Goal: Task Accomplishment & Management: Manage account settings

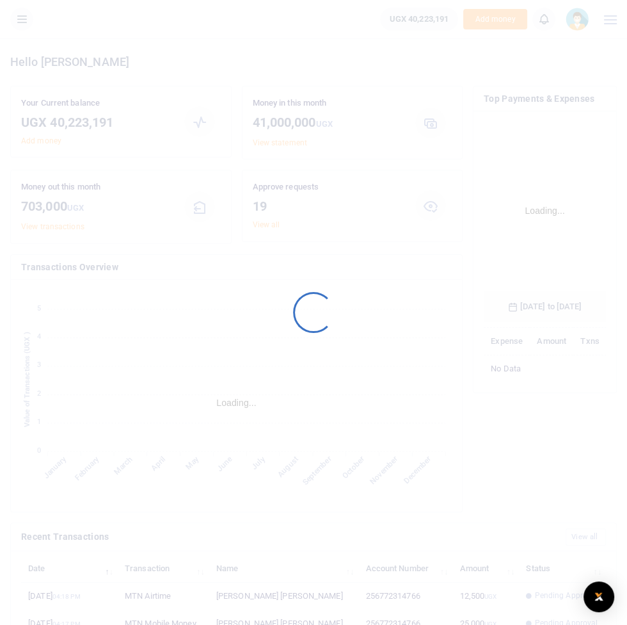
scroll to position [210, 122]
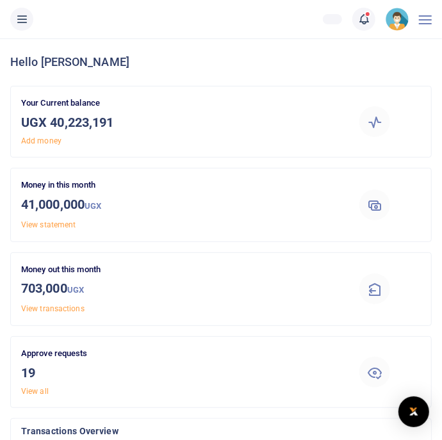
scroll to position [1, 1]
click at [27, 30] on li at bounding box center [21, 19] width 33 height 23
click at [14, 15] on button at bounding box center [21, 19] width 23 height 23
click at [18, 26] on icon at bounding box center [21, 19] width 13 height 14
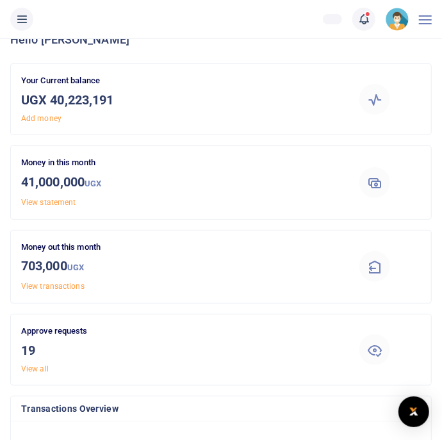
scroll to position [26, 0]
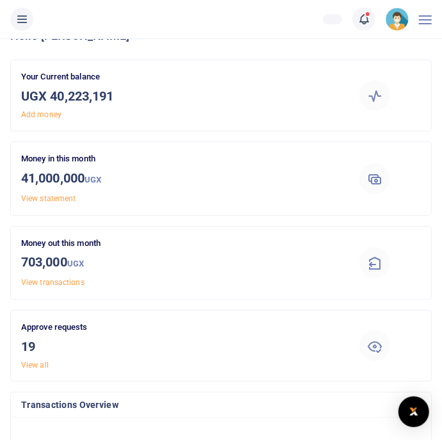
click at [22, 29] on button at bounding box center [21, 19] width 23 height 23
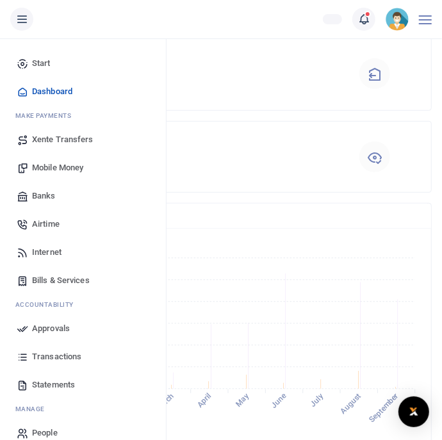
scroll to position [218, 0]
click at [48, 181] on link "Mobile Money" at bounding box center [82, 168] width 145 height 28
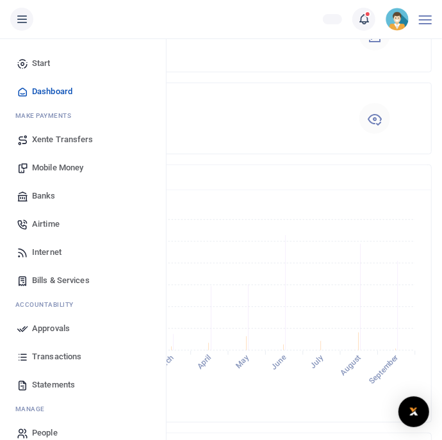
scroll to position [279, 0]
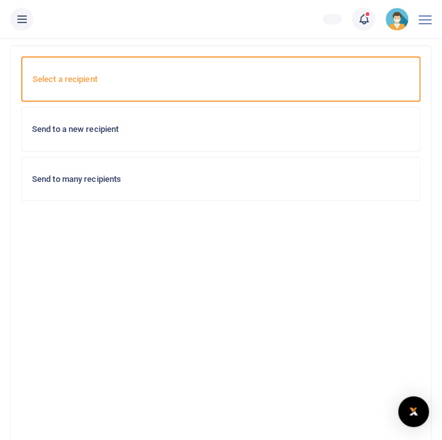
scroll to position [65, 0]
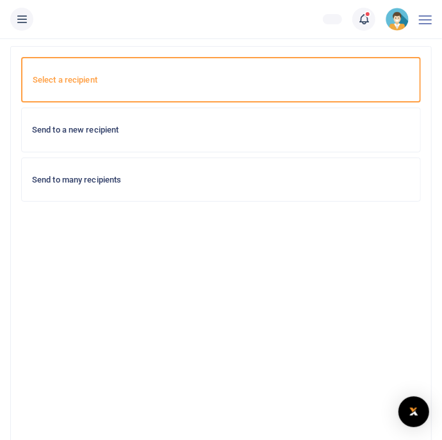
click at [348, 119] on div "Send to a new recipient" at bounding box center [221, 130] width 398 height 44
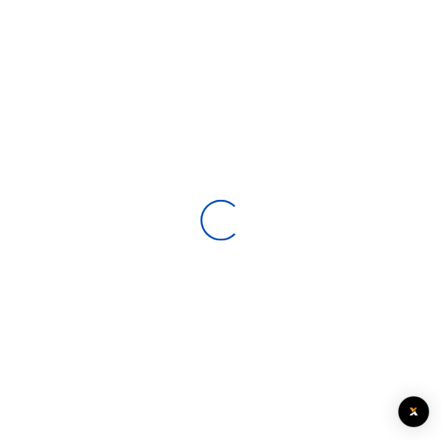
select select
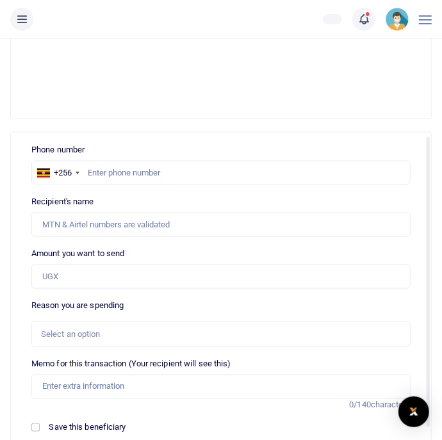
scroll to position [5, 0]
click at [336, 177] on input "text" at bounding box center [220, 172] width 379 height 24
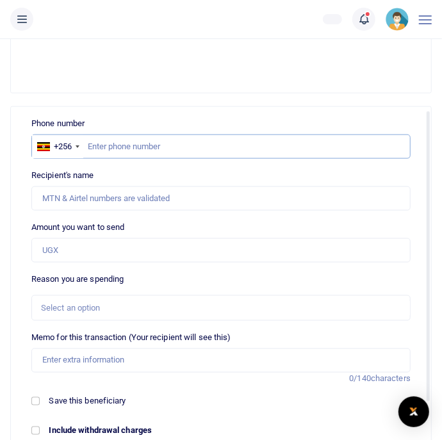
scroll to position [451, 0]
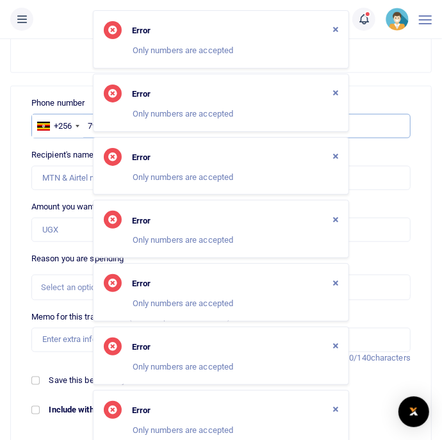
click at [90, 125] on input "7w73432016" at bounding box center [220, 126] width 379 height 24
click at [336, 91] on icon "Close" at bounding box center [335, 92] width 5 height 7
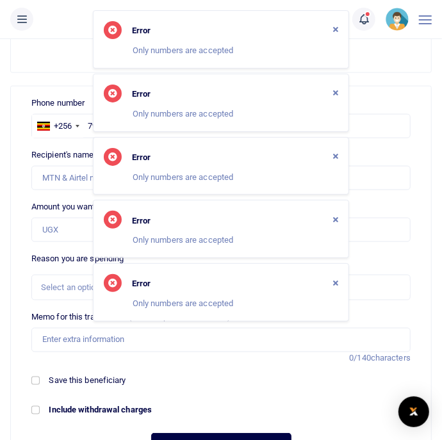
click at [334, 152] on icon "Close" at bounding box center [335, 155] width 5 height 7
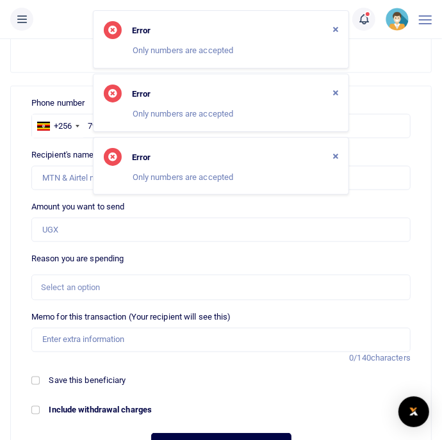
click at [335, 152] on icon "Close" at bounding box center [335, 155] width 5 height 7
click at [334, 92] on div "Phone number +256 Uganda +256 7w73432016 Phone is required. Recipient's name Na…" at bounding box center [221, 368] width 420 height 574
click at [330, 92] on div "Phone number +256 Uganda +256 7w73432016 Phone is required. Recipient's name Na…" at bounding box center [221, 368] width 420 height 574
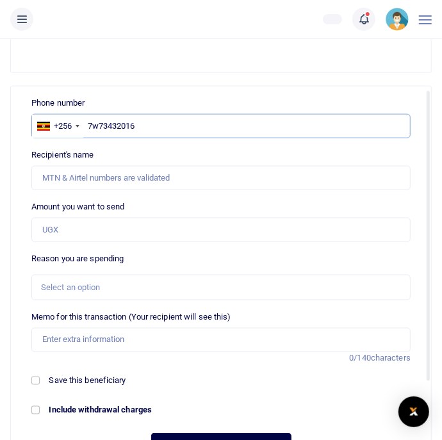
click at [314, 122] on input "7w73432016" at bounding box center [220, 126] width 379 height 24
click at [104, 129] on input "7w73432016" at bounding box center [220, 126] width 379 height 24
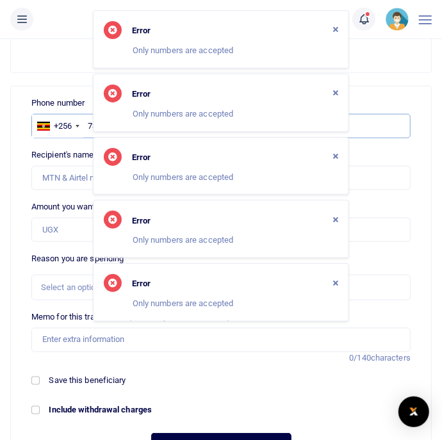
type input "773432016"
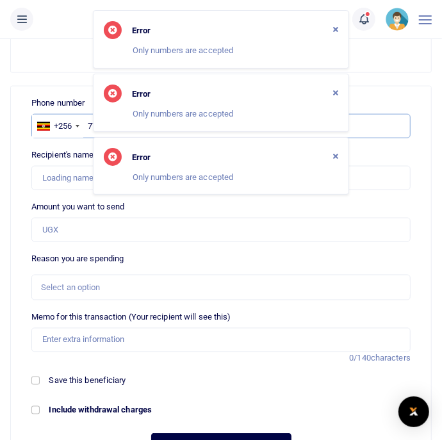
type input "Sarah Aryemo"
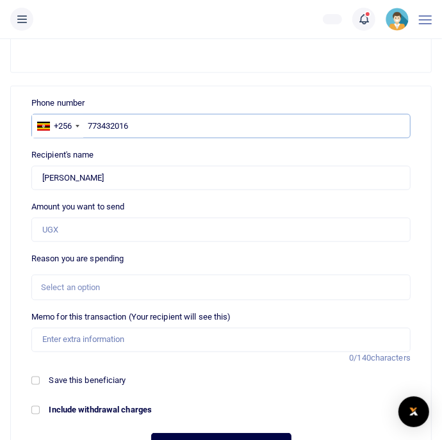
click at [286, 120] on input "773432016" at bounding box center [220, 126] width 379 height 24
type input "773432026"
type input "Marvine Kivumbi Lutaaya"
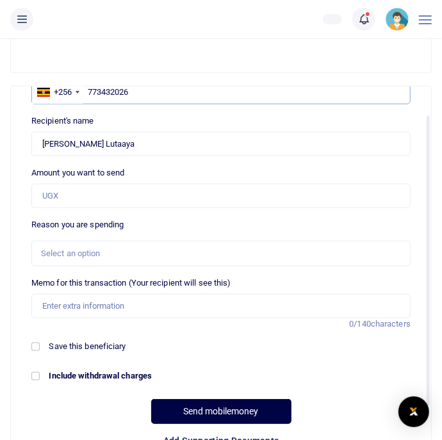
scroll to position [40, 0]
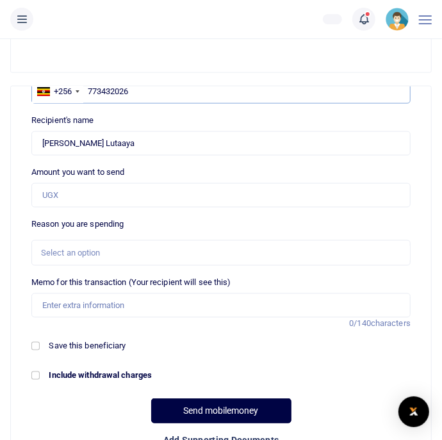
click at [120, 94] on input "773432026" at bounding box center [220, 91] width 379 height 24
type input "773433026"
type input "Francis Nkurunungi"
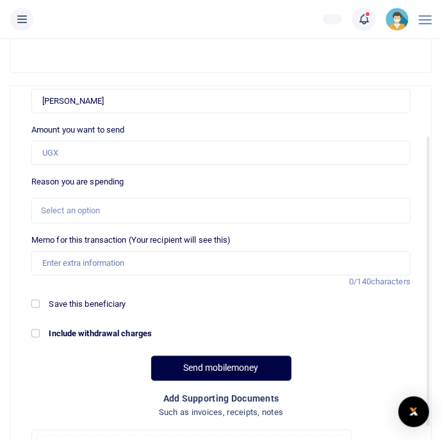
scroll to position [100, 0]
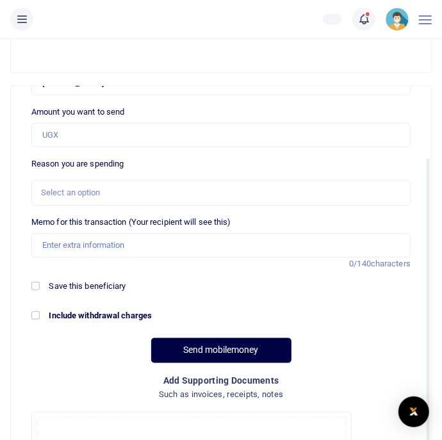
type input "773433026"
click at [51, 129] on input "Amount you want to send" at bounding box center [220, 135] width 379 height 24
type input "500,000"
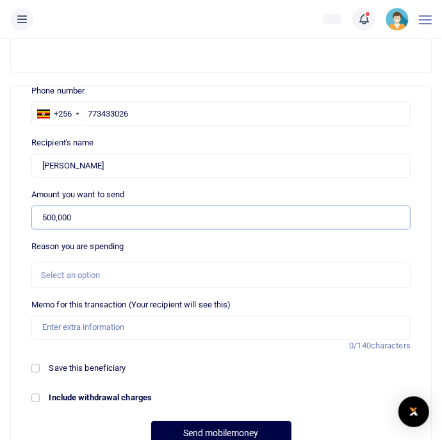
scroll to position [24, 0]
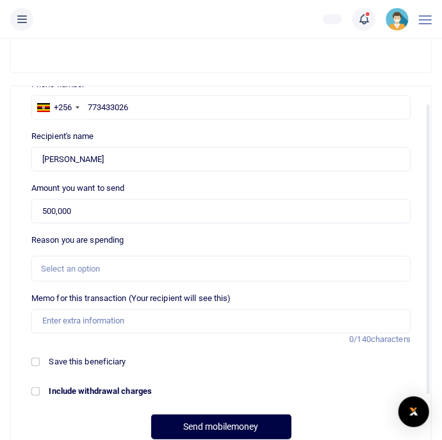
click at [333, 265] on div "Select an option" at bounding box center [216, 269] width 351 height 13
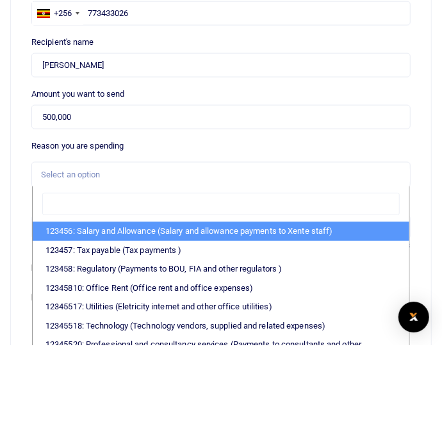
scroll to position [451, 0]
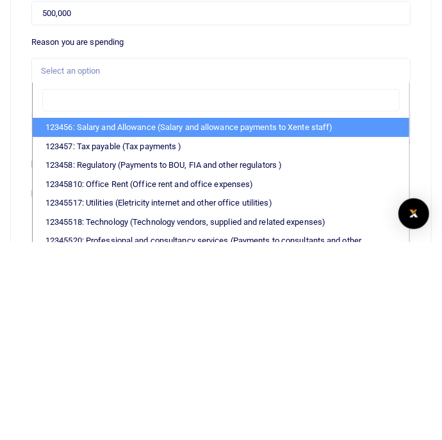
type input "⁸"
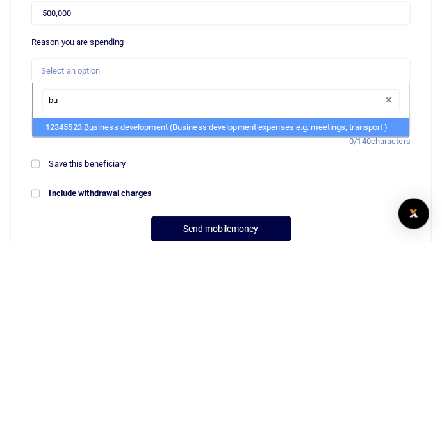
type input "bus"
click at [364, 329] on li "12345523: Bus iness development (Business development expenses e.g. meetings, t…" at bounding box center [221, 325] width 376 height 19
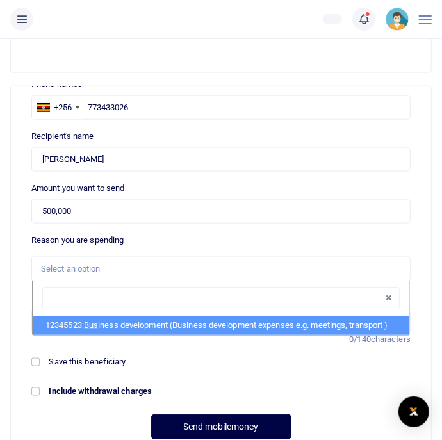
select select "15"
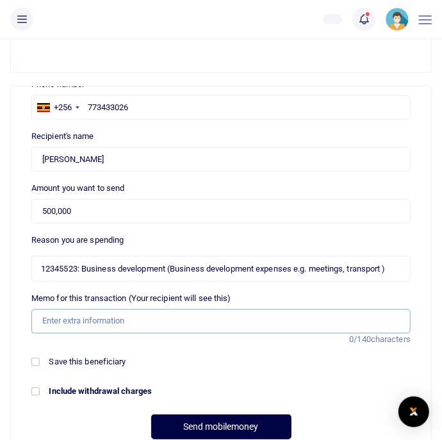
click at [312, 314] on input "Memo for this transaction (Your recipient will see this)" at bounding box center [220, 321] width 379 height 24
click at [70, 319] on input "Customer meetings facilitation" at bounding box center [220, 321] width 379 height 24
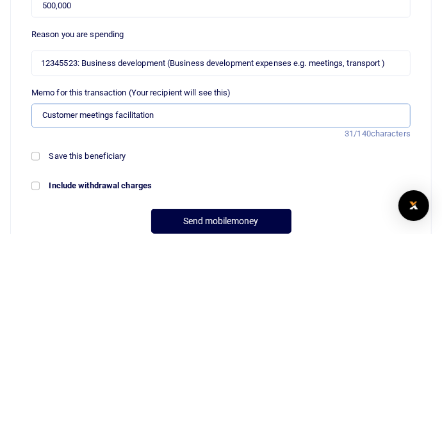
click at [61, 325] on input "Customer meetings facilitation" at bounding box center [220, 321] width 379 height 24
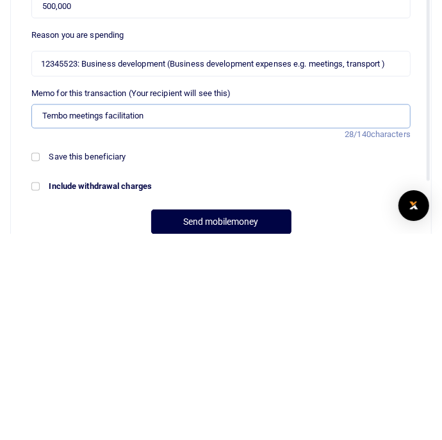
scroll to position [0, 0]
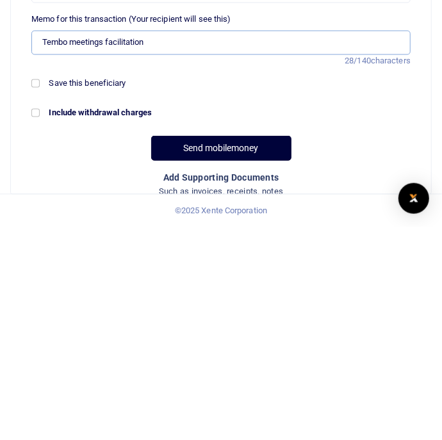
type input "Tembo meetings facilitation"
click at [270, 361] on button "Send mobilemoney" at bounding box center [221, 361] width 140 height 25
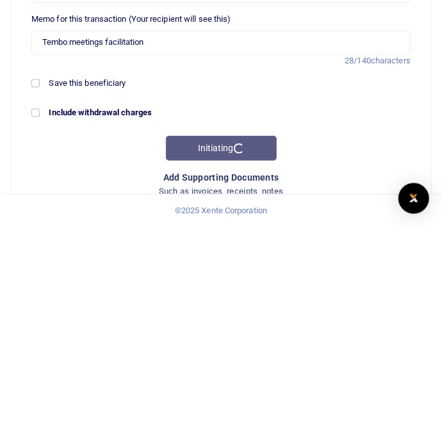
scroll to position [540, 0]
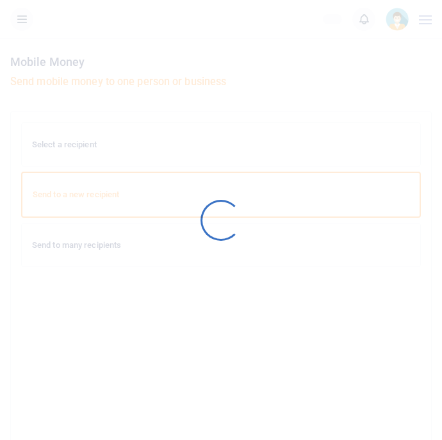
scroll to position [540, 0]
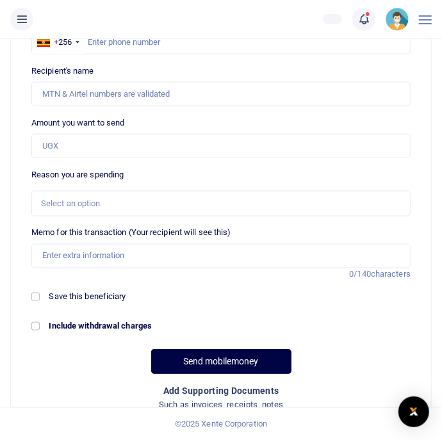
click at [19, 20] on icon at bounding box center [21, 19] width 13 height 14
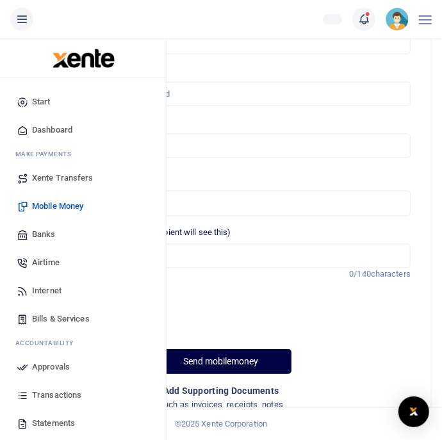
click at [36, 369] on span "Approvals" at bounding box center [51, 366] width 38 height 13
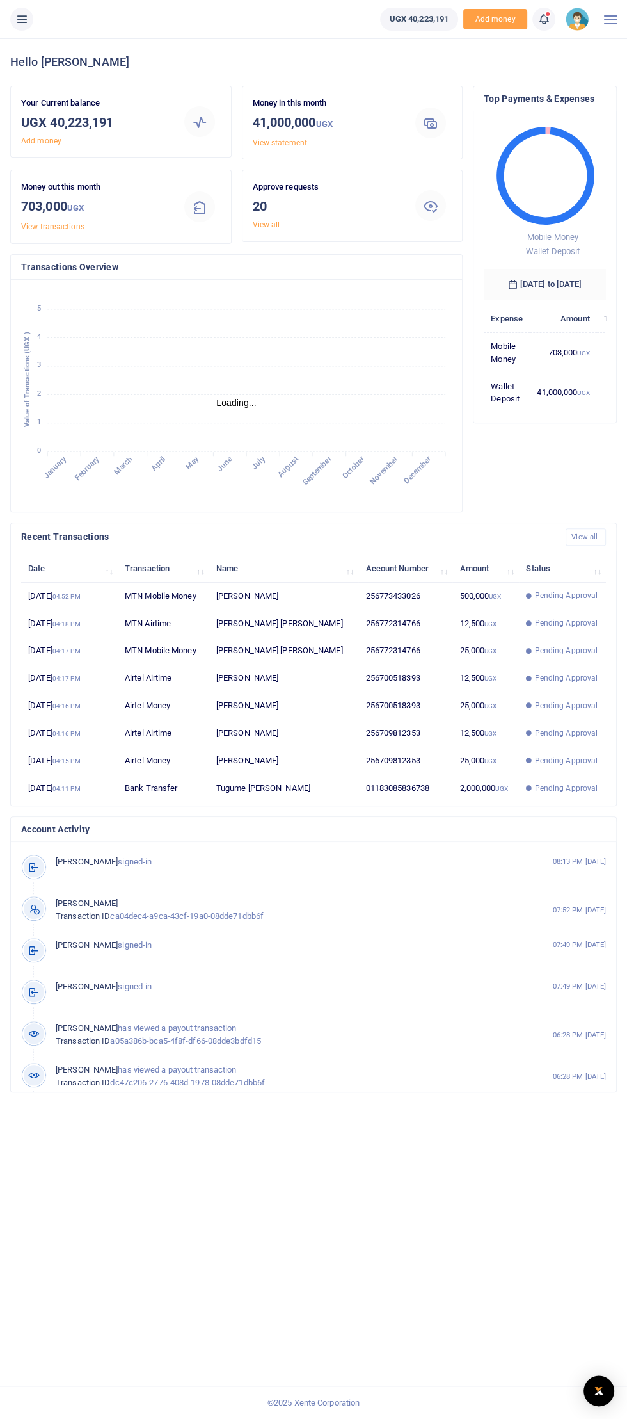
scroll to position [1, 0]
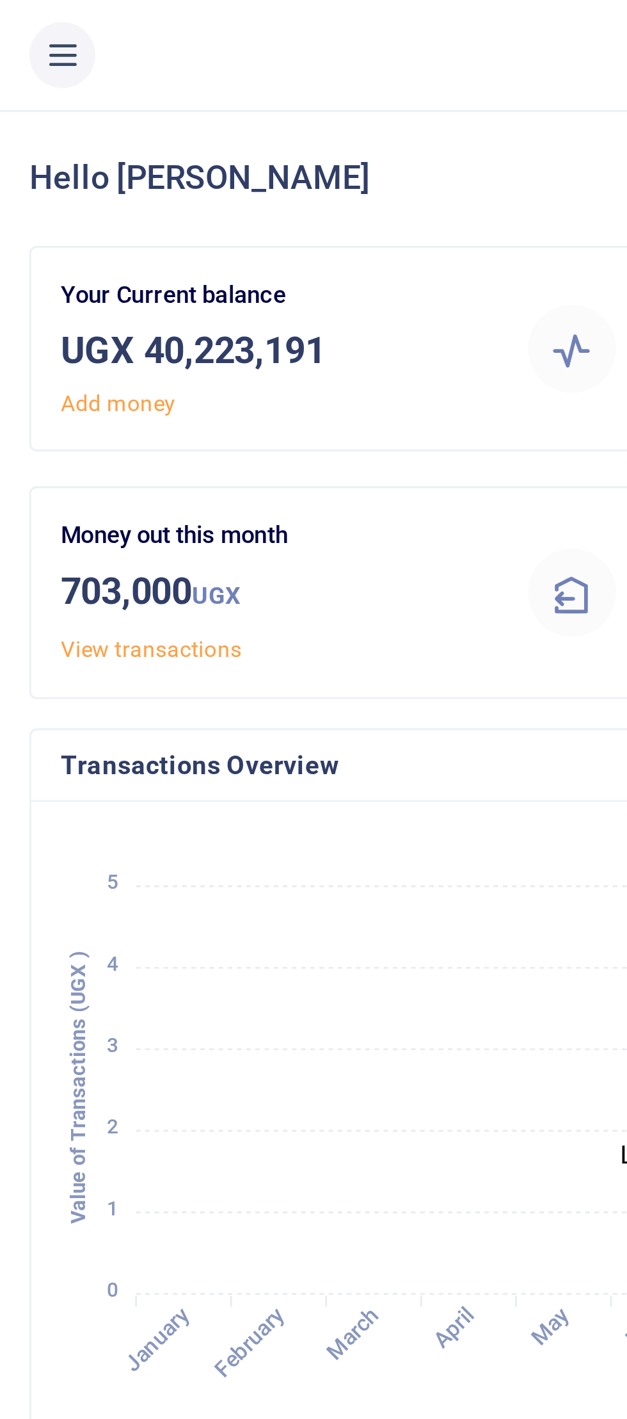
click at [24, 29] on button at bounding box center [21, 19] width 23 height 23
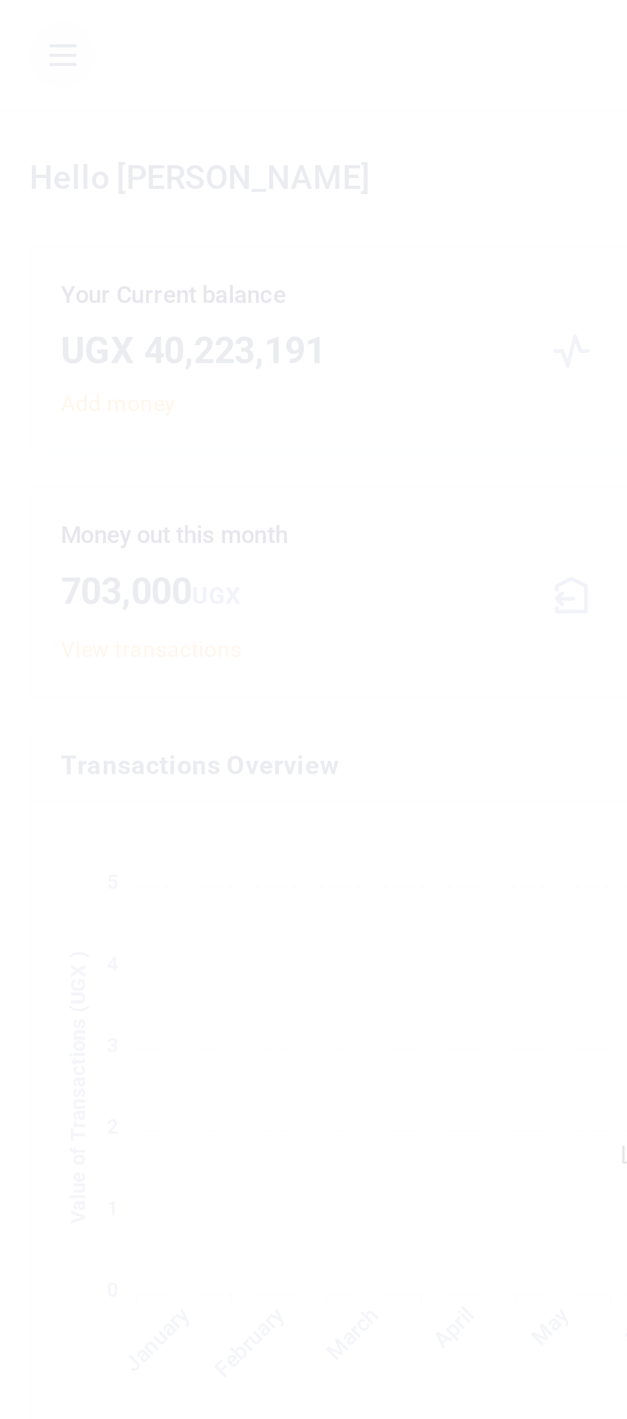
scroll to position [210, 122]
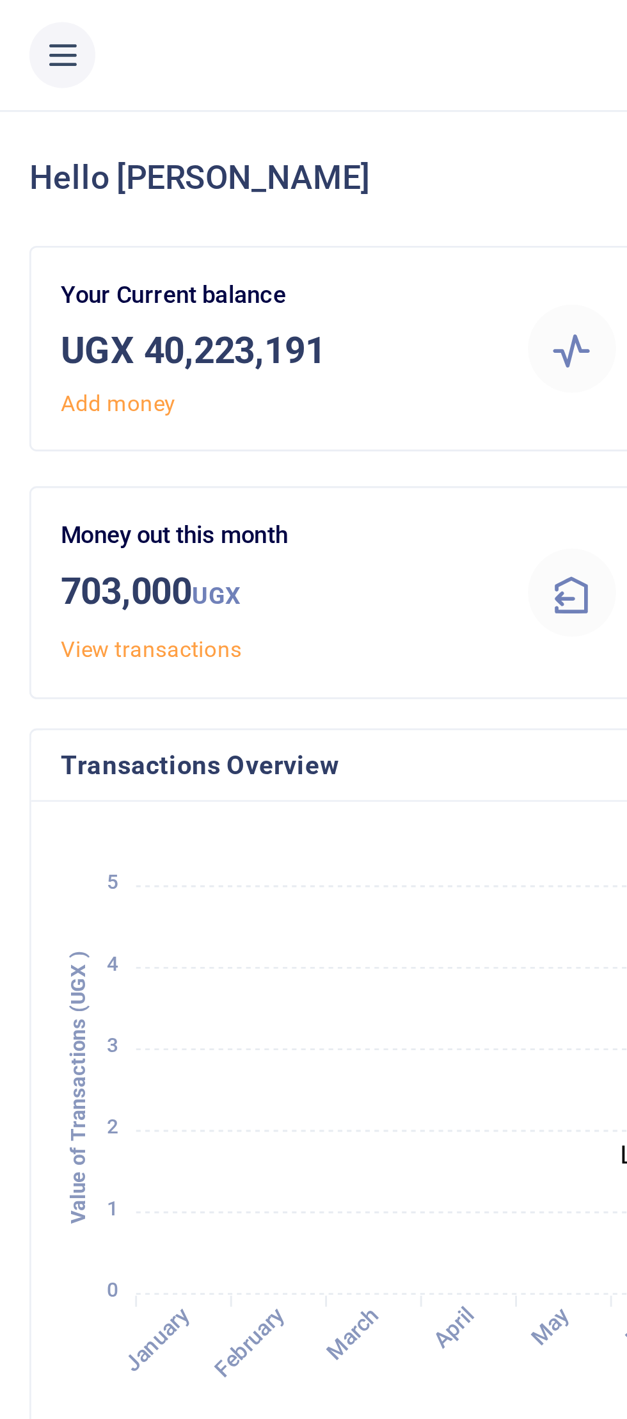
click at [19, 28] on button at bounding box center [21, 19] width 23 height 23
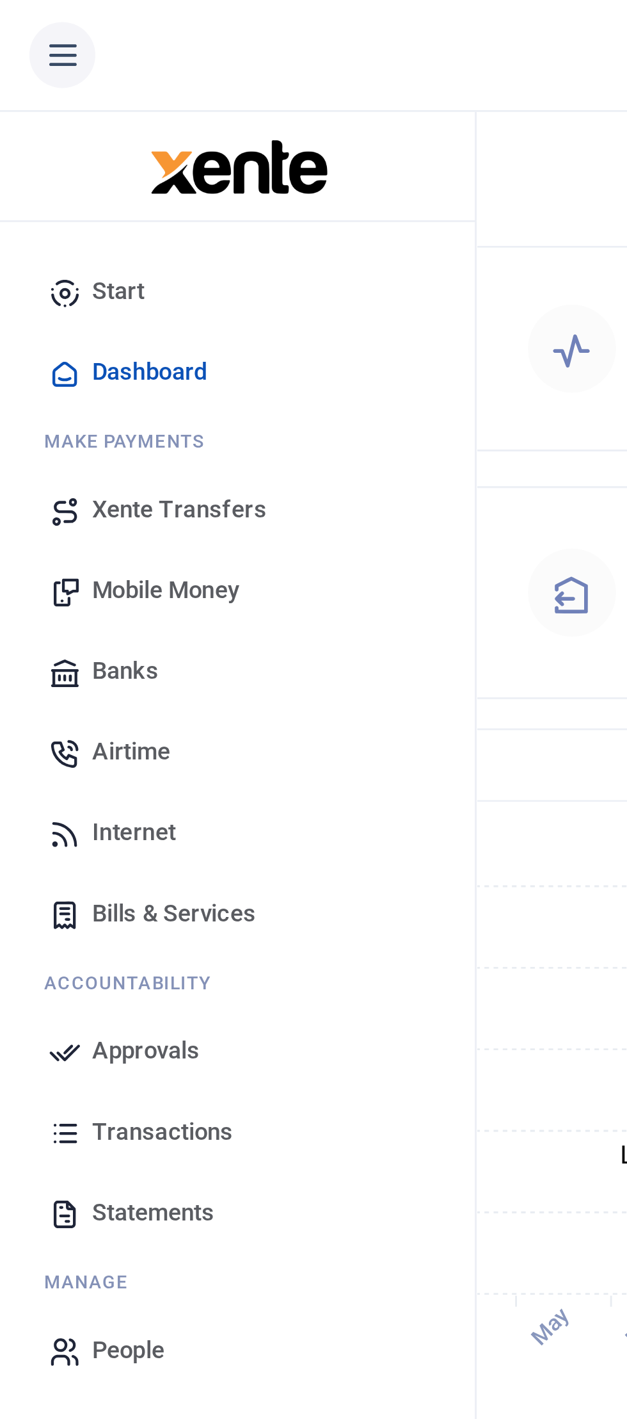
scroll to position [188, 122]
click at [70, 364] on link "Approvals" at bounding box center [82, 367] width 145 height 28
click at [53, 365] on span "Approvals" at bounding box center [51, 366] width 38 height 13
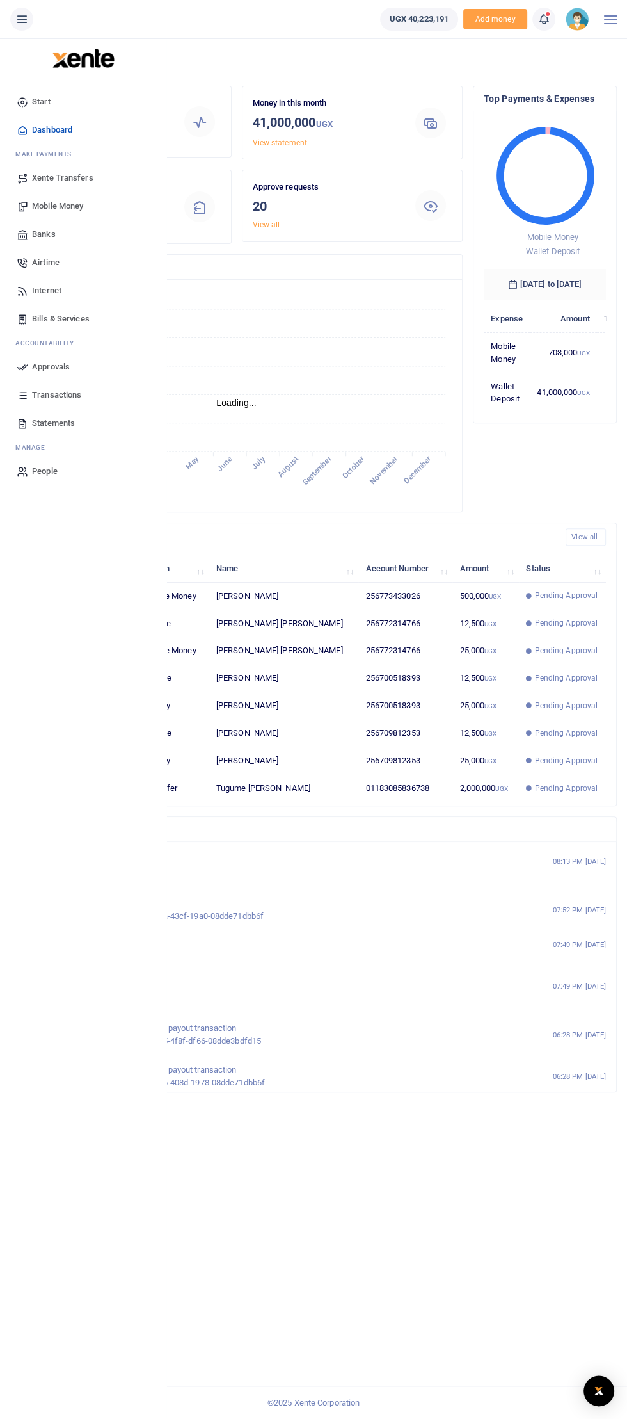
scroll to position [0, 0]
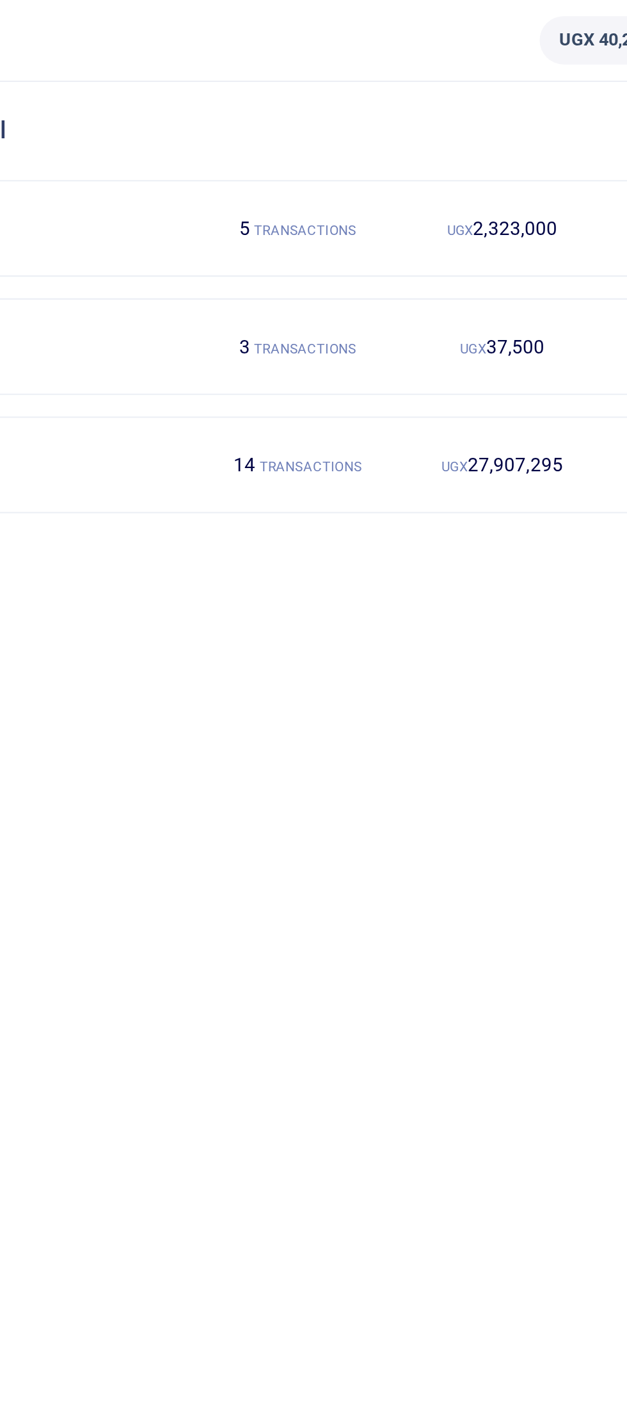
scroll to position [4, 0]
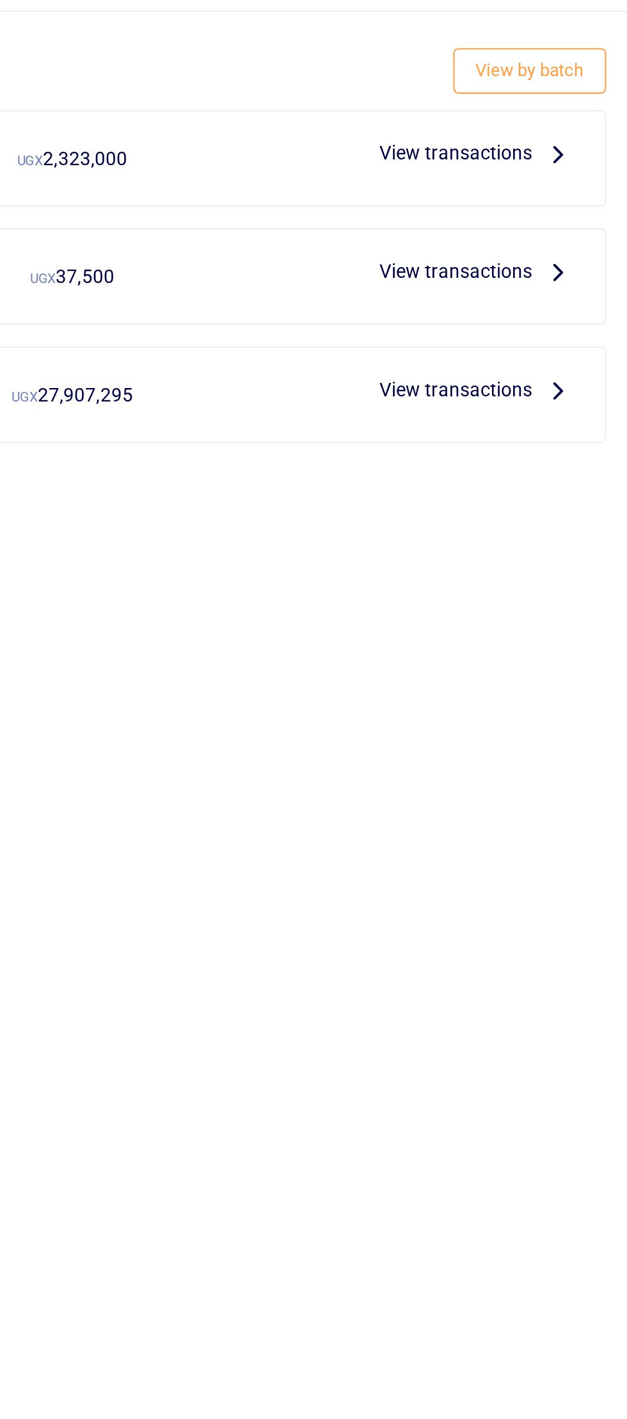
click at [576, 107] on span "View transactions" at bounding box center [545, 106] width 73 height 14
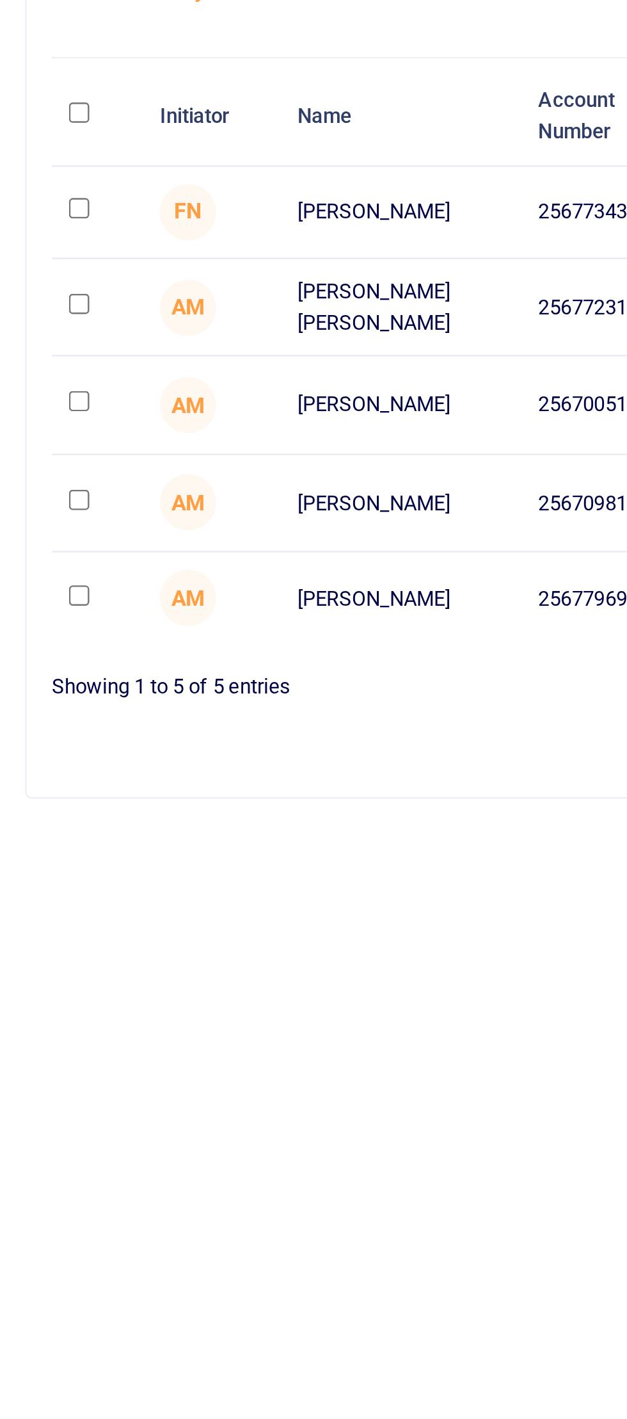
click at [34, 218] on input "checkbox" at bounding box center [32, 220] width 8 height 8
click at [33, 216] on input "checkbox" at bounding box center [32, 220] width 8 height 8
click at [33, 223] on input "checkbox" at bounding box center [32, 220] width 8 height 8
checkbox input "true"
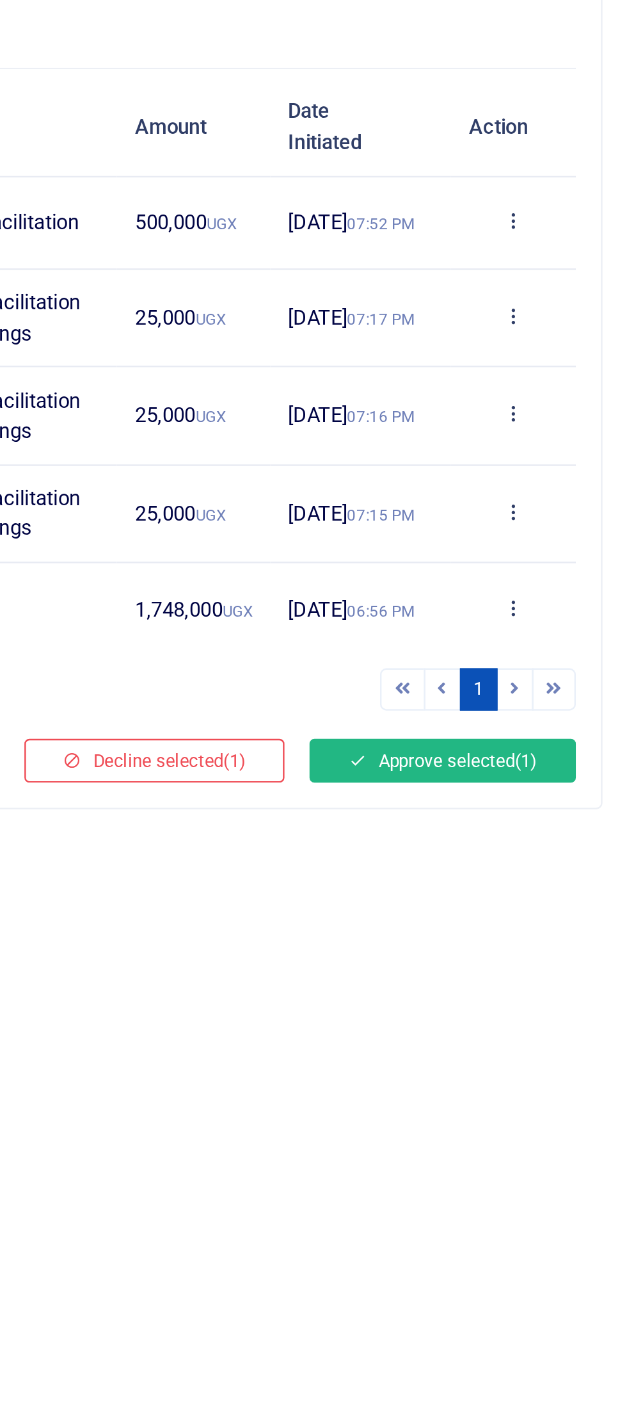
click at [562, 450] on button "Approve selected (1)" at bounding box center [552, 441] width 109 height 18
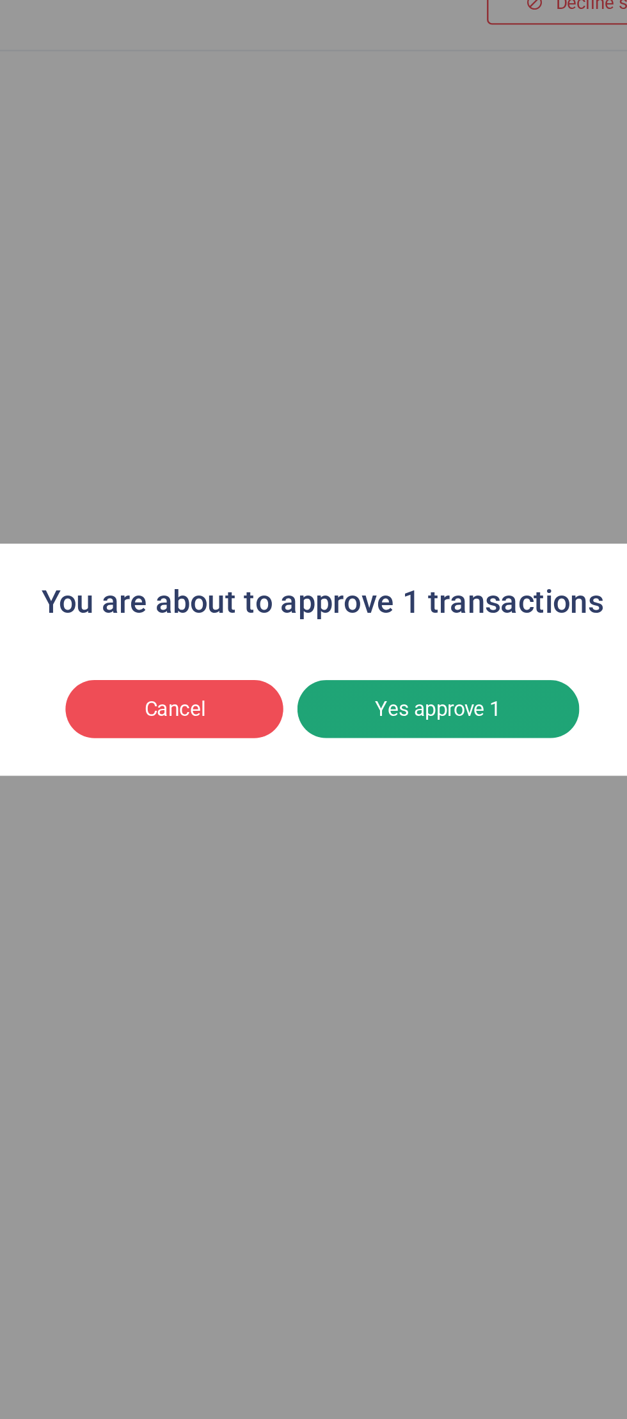
click at [369, 730] on button "Yes approve 1" at bounding box center [361, 730] width 115 height 24
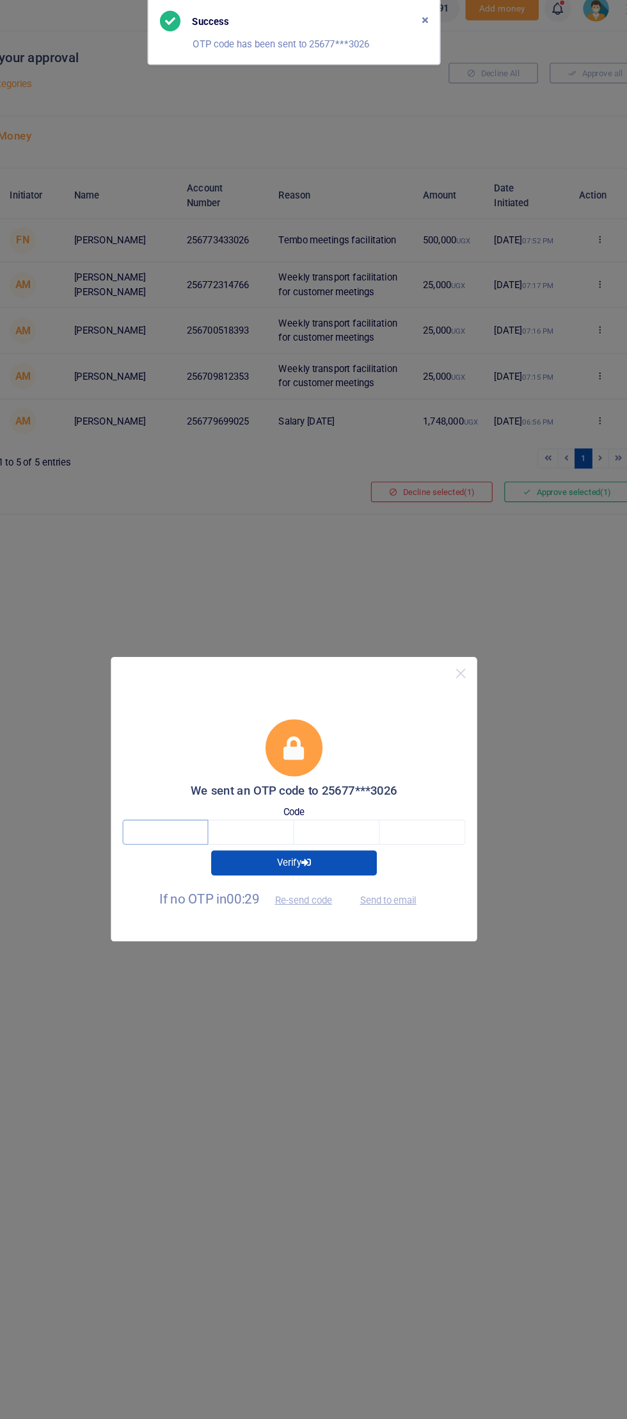
click at [198, 742] on input "text" at bounding box center [201, 738] width 75 height 22
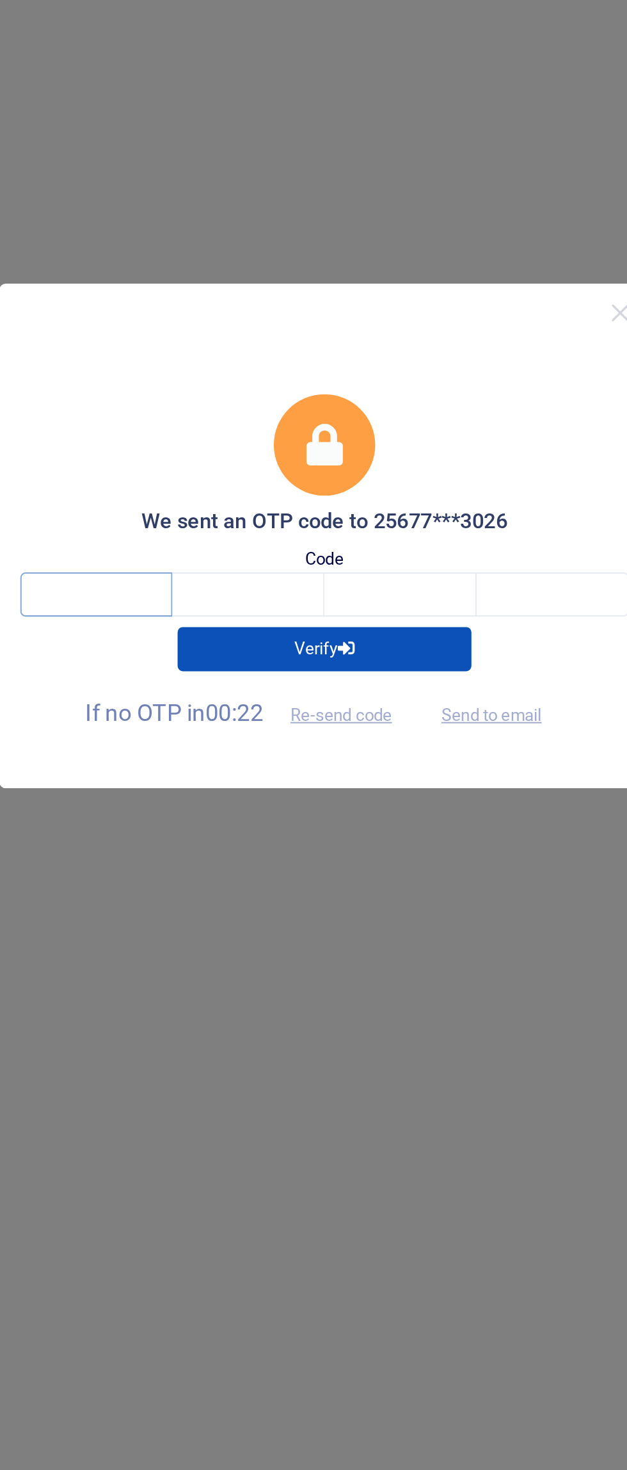
type input "9"
type input "3"
type input "1"
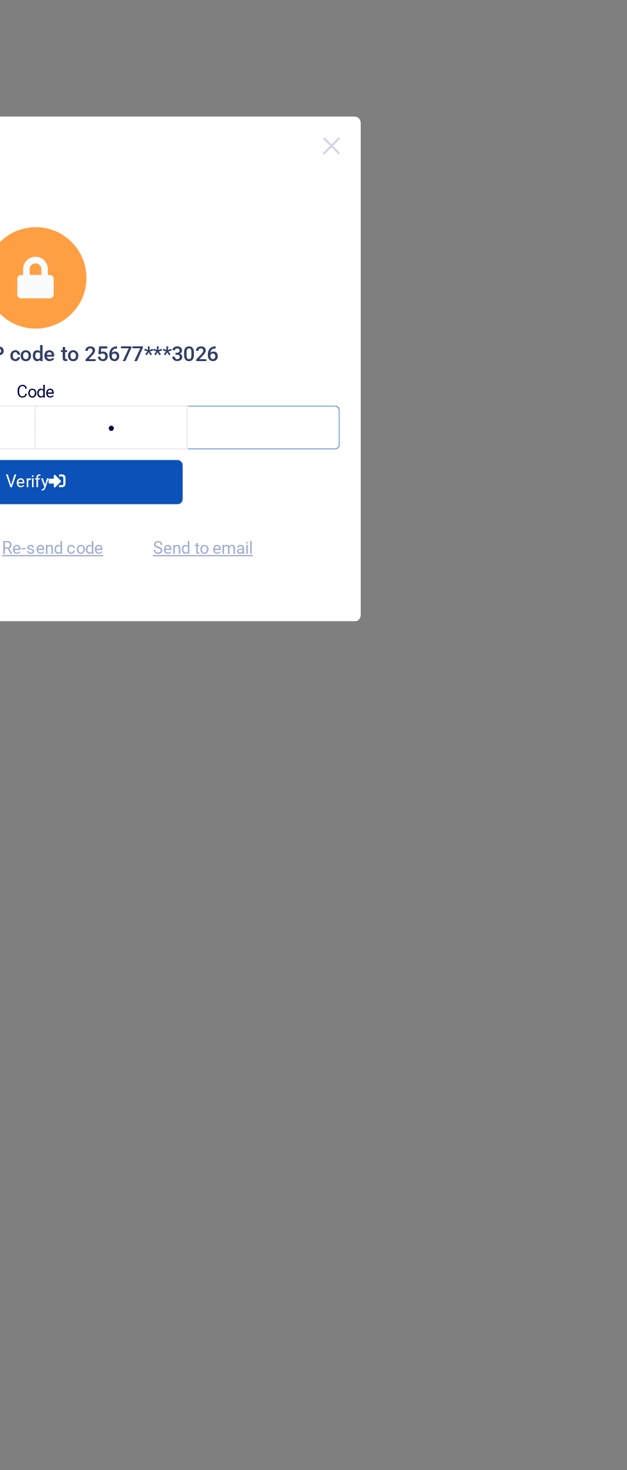
type input "8"
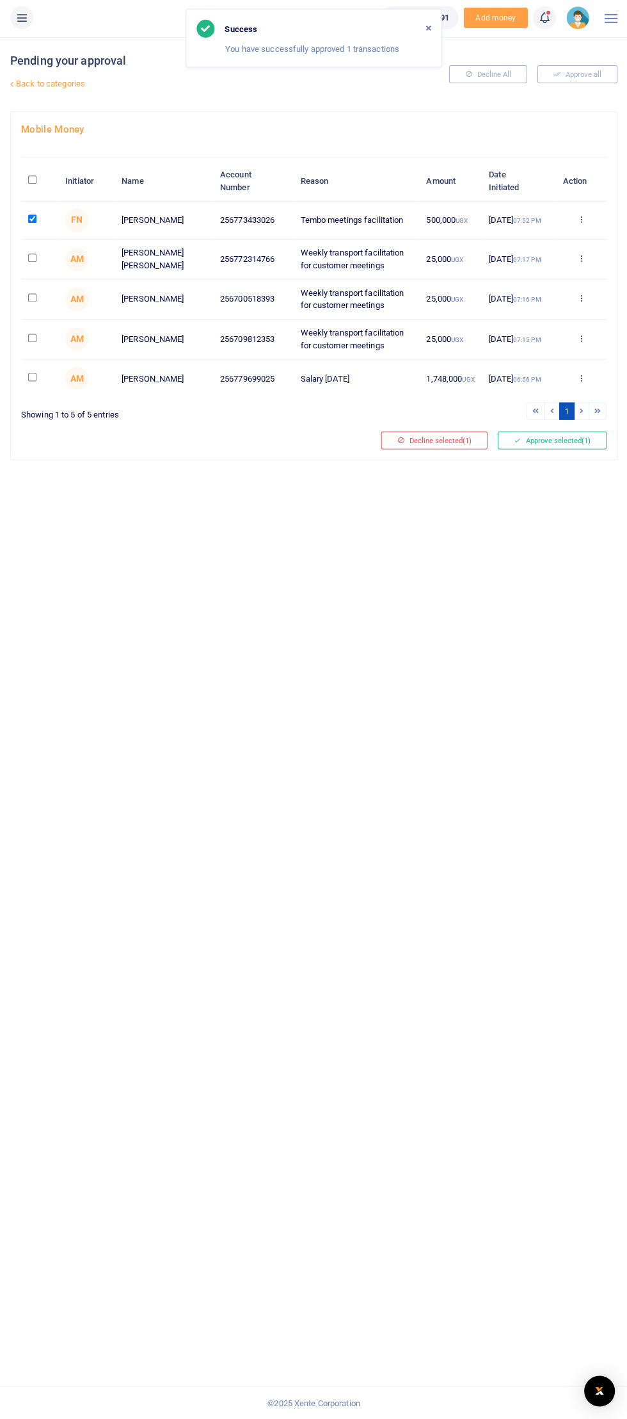
scroll to position [3, 0]
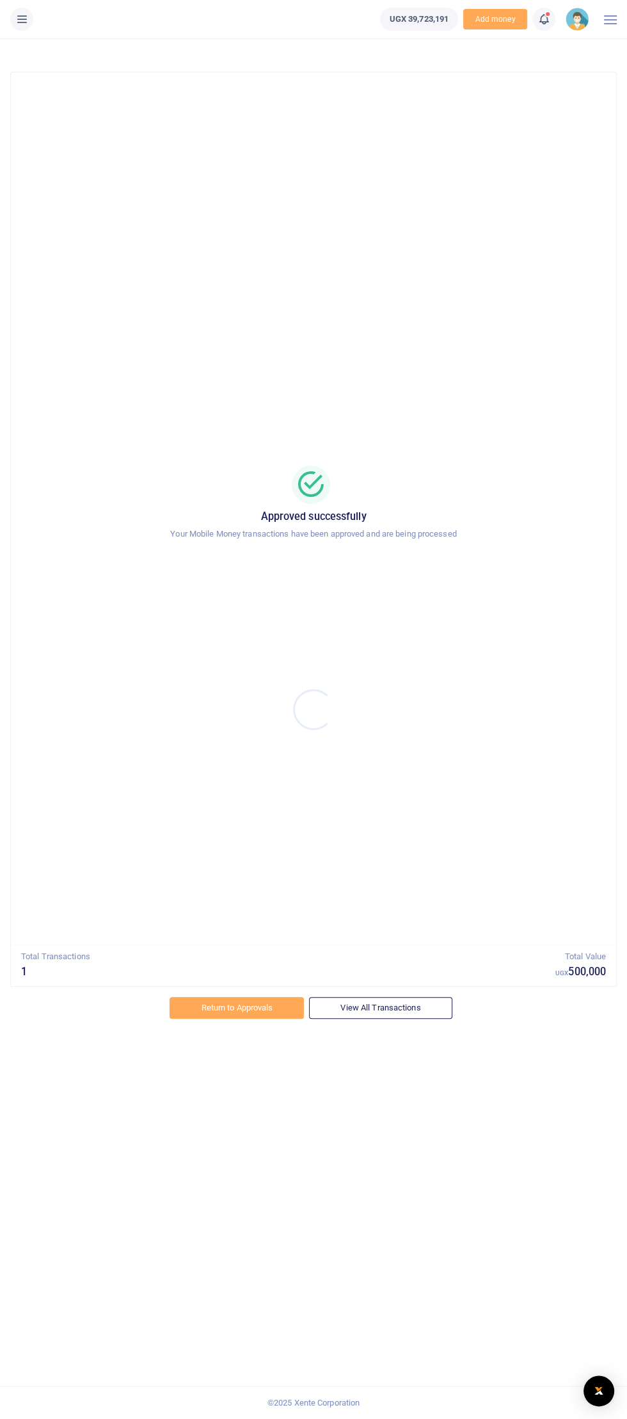
scroll to position [4, 0]
